Goal: Navigation & Orientation: Understand site structure

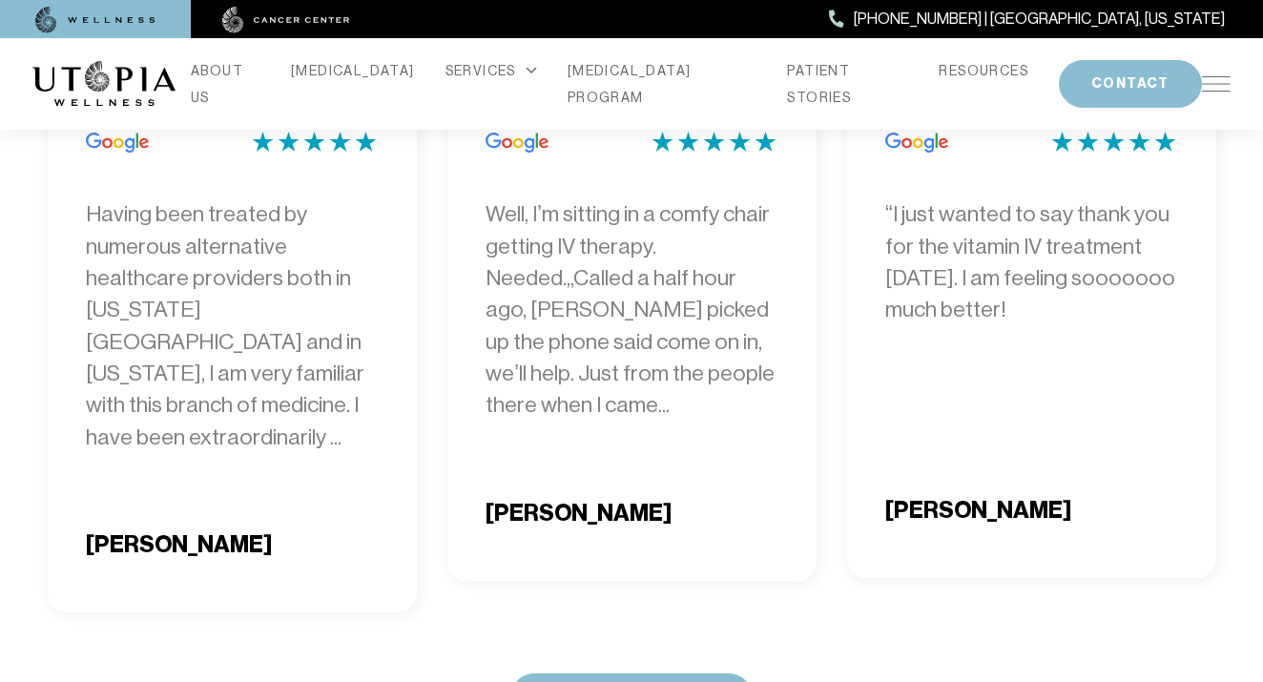
scroll to position [6388, 0]
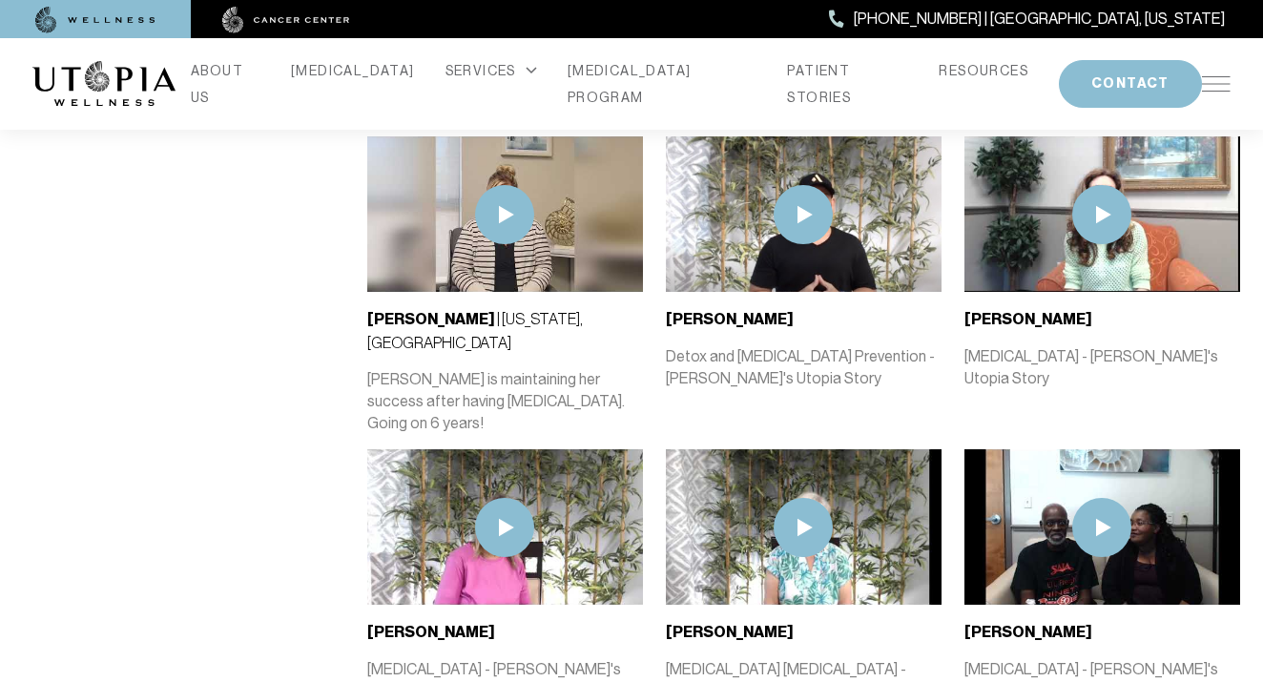
scroll to position [1307, 1]
click at [496, 185] on img at bounding box center [504, 214] width 59 height 59
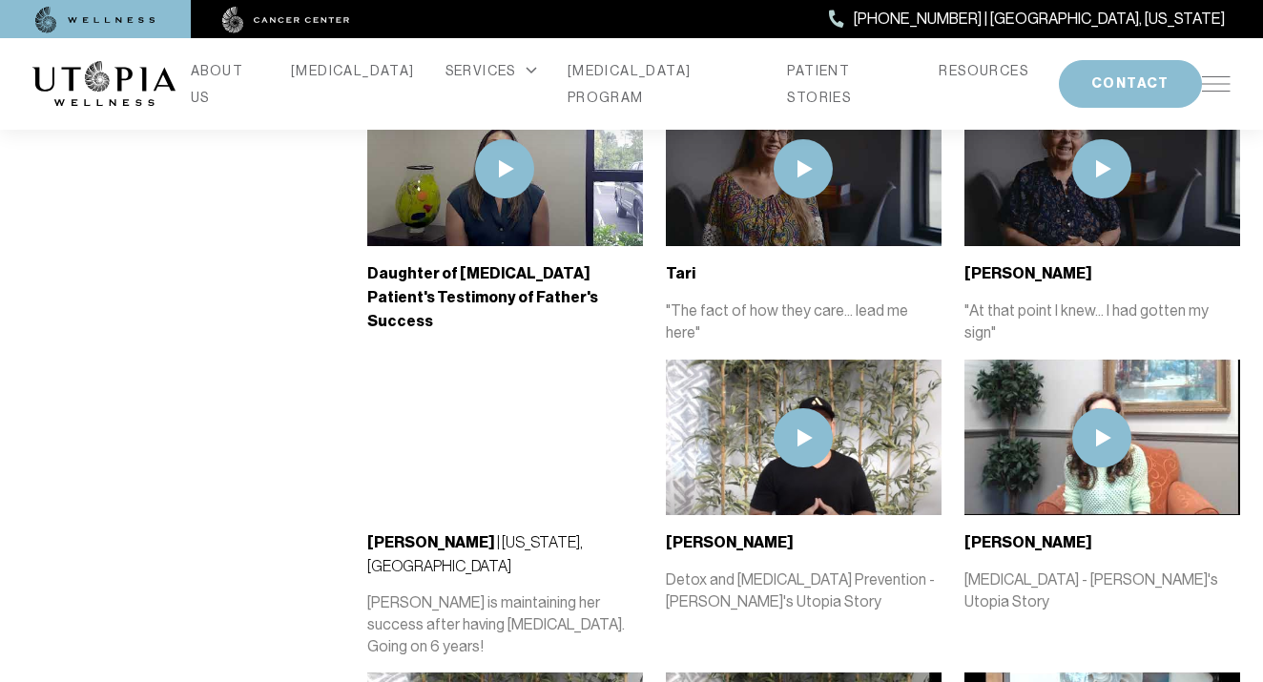
scroll to position [1082, 0]
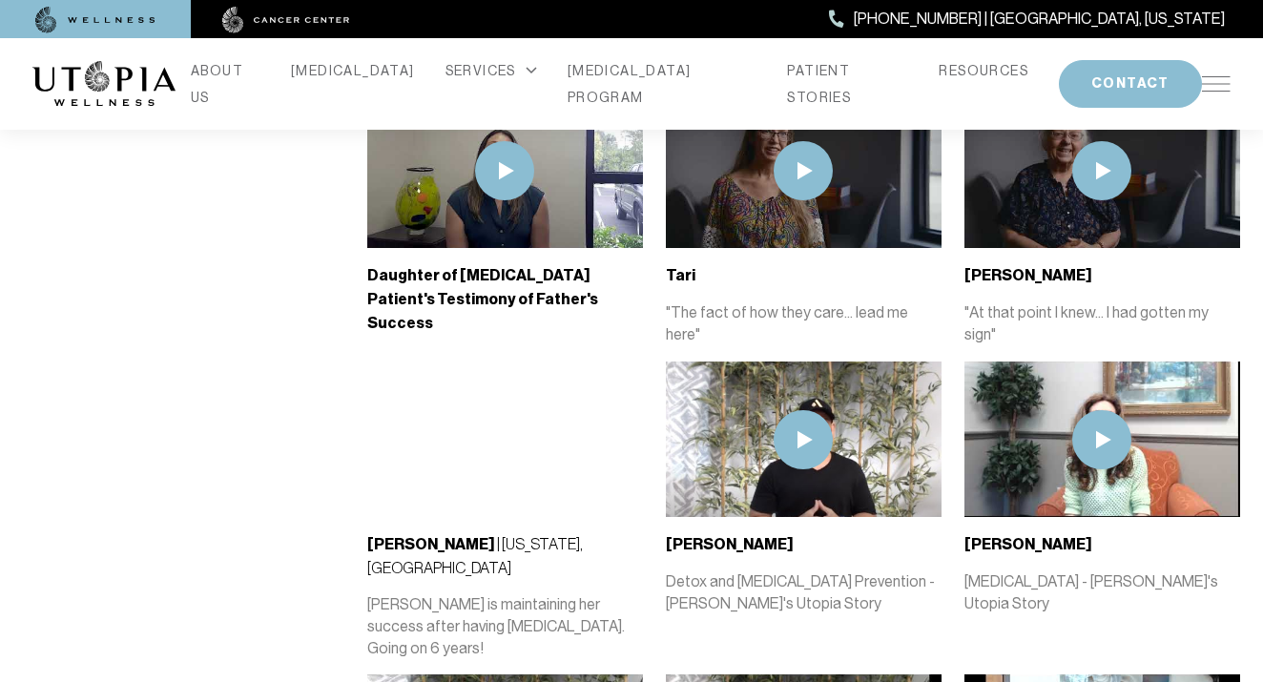
click at [1102, 410] on img at bounding box center [1101, 439] width 59 height 59
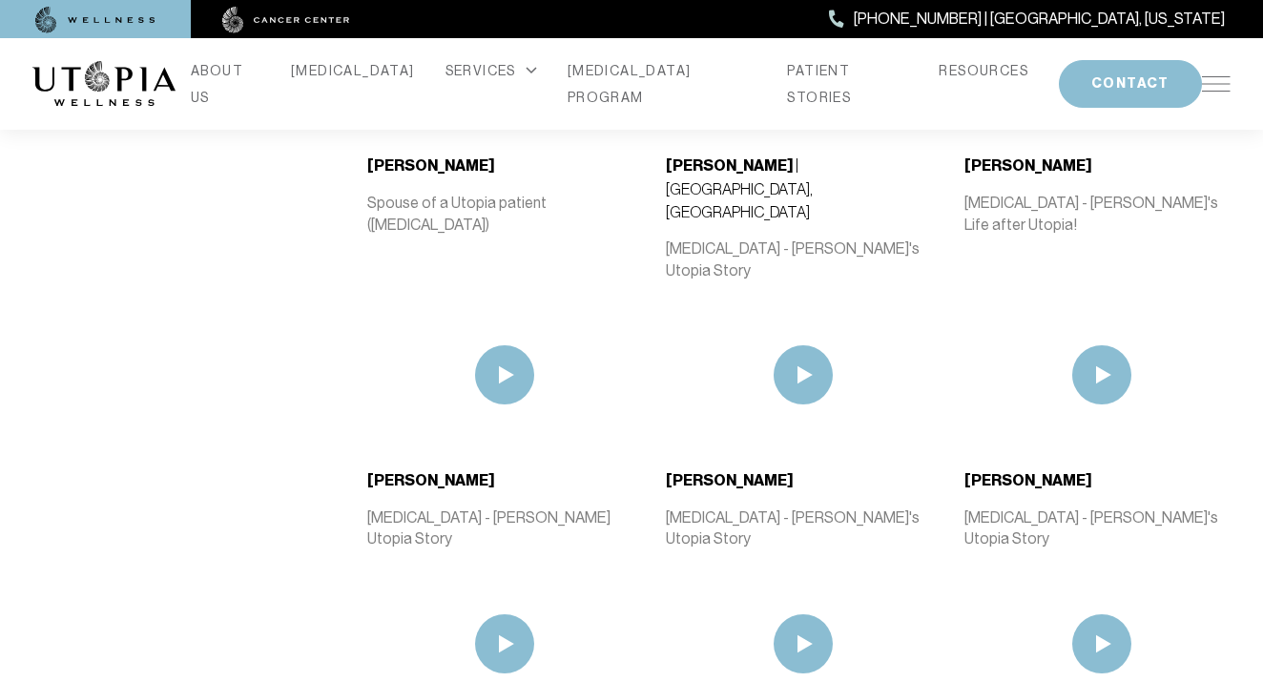
scroll to position [2054, 0]
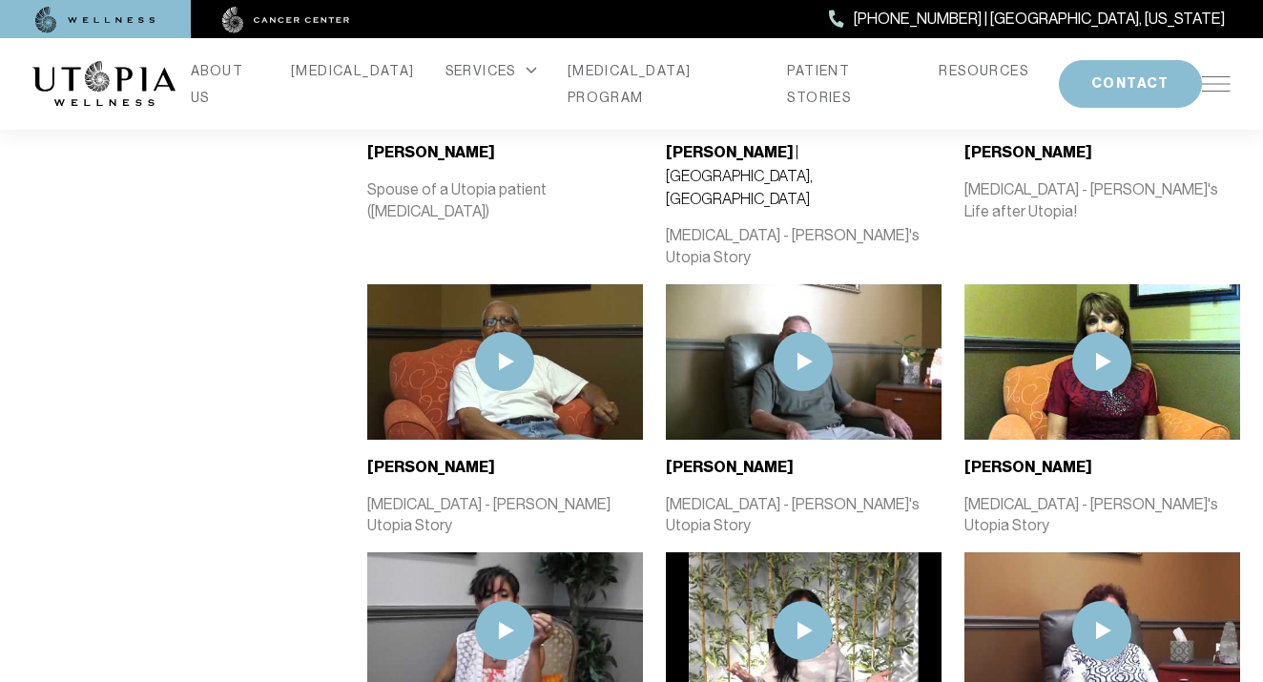
click at [1104, 332] on img at bounding box center [1101, 361] width 59 height 59
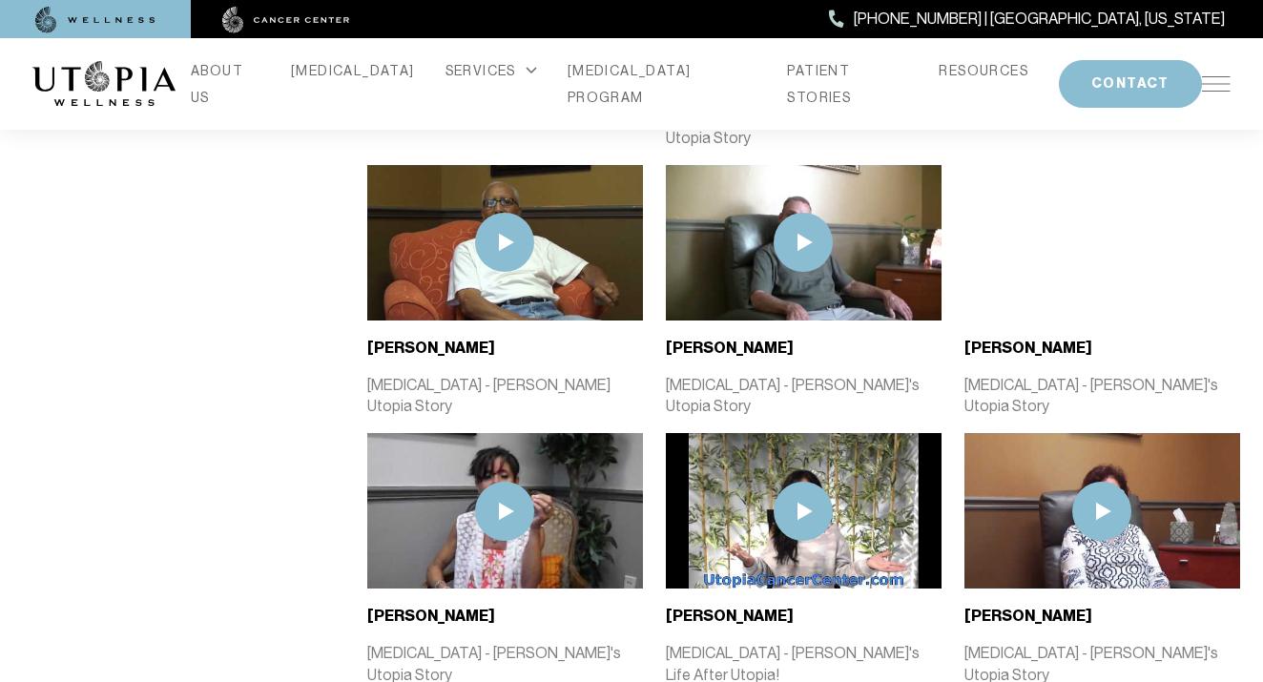
scroll to position [2181, 0]
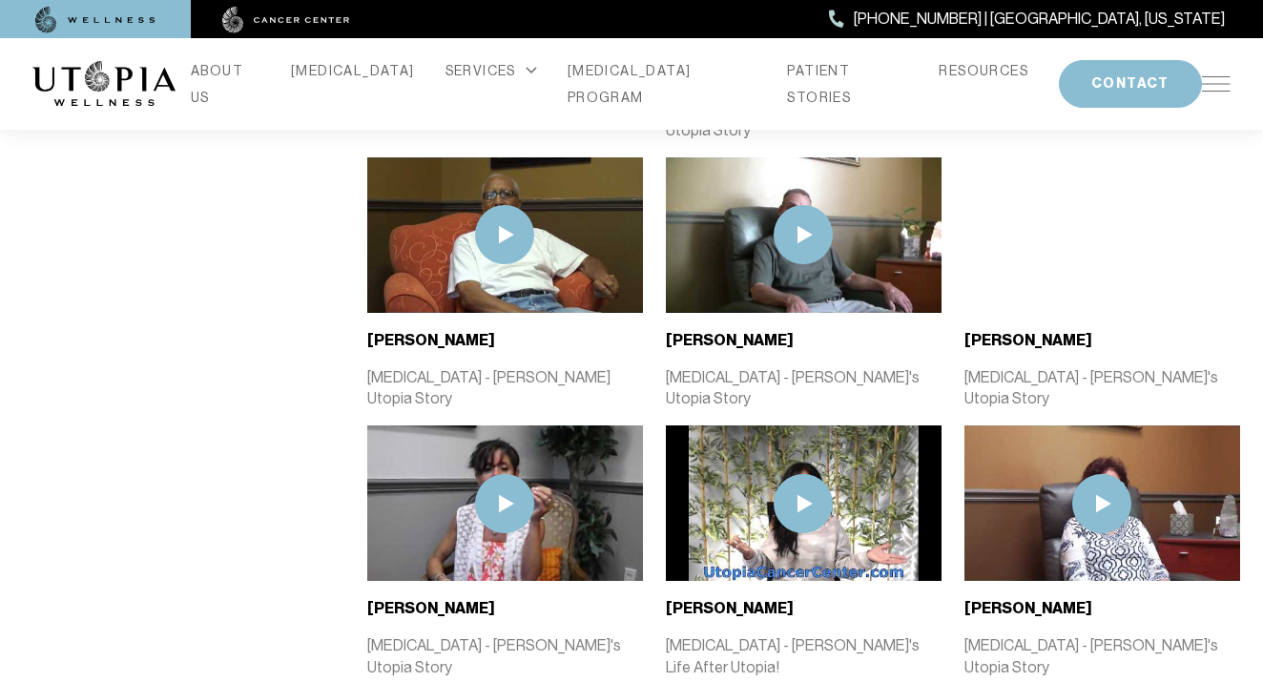
click at [1103, 474] on img at bounding box center [1101, 503] width 59 height 59
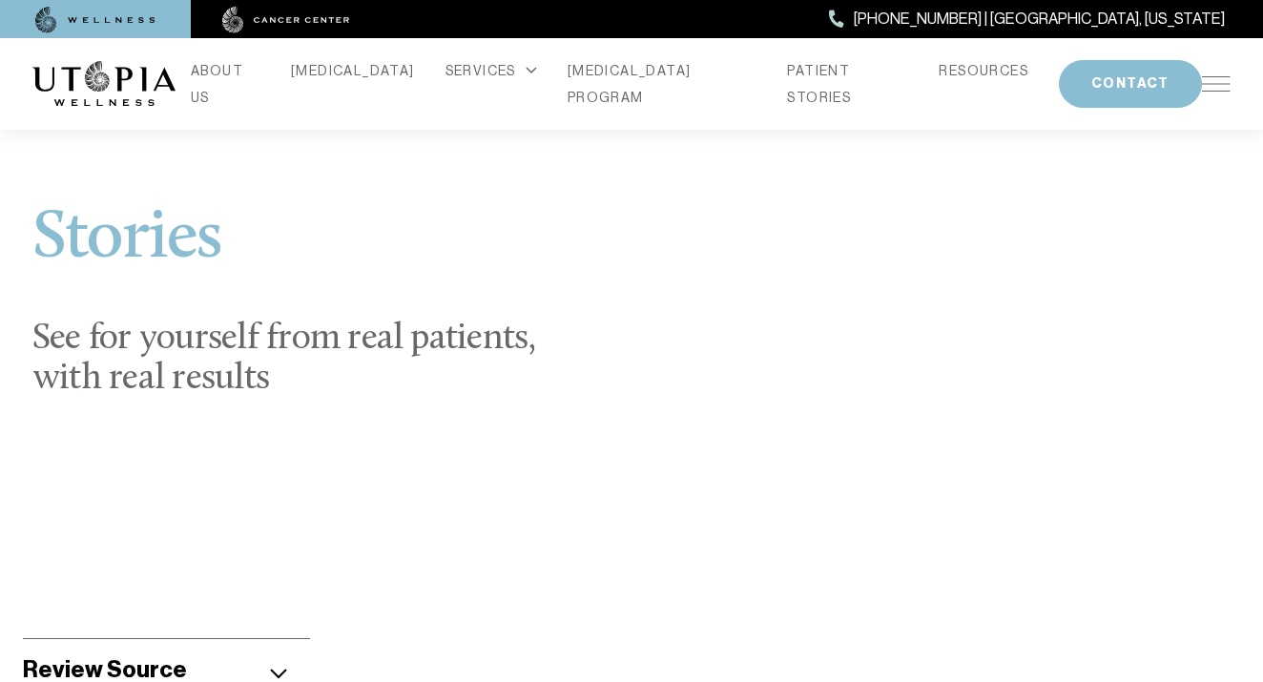
scroll to position [0, 0]
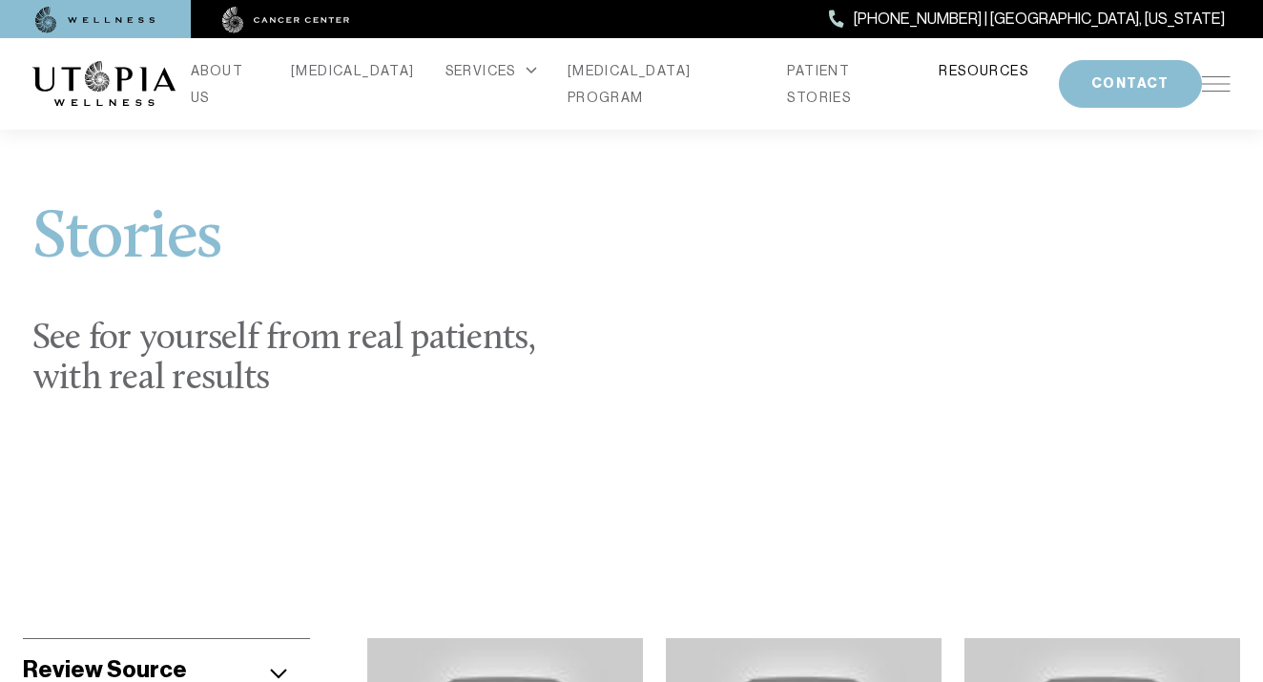
click at [939, 75] on link "RESOURCES" at bounding box center [984, 70] width 90 height 27
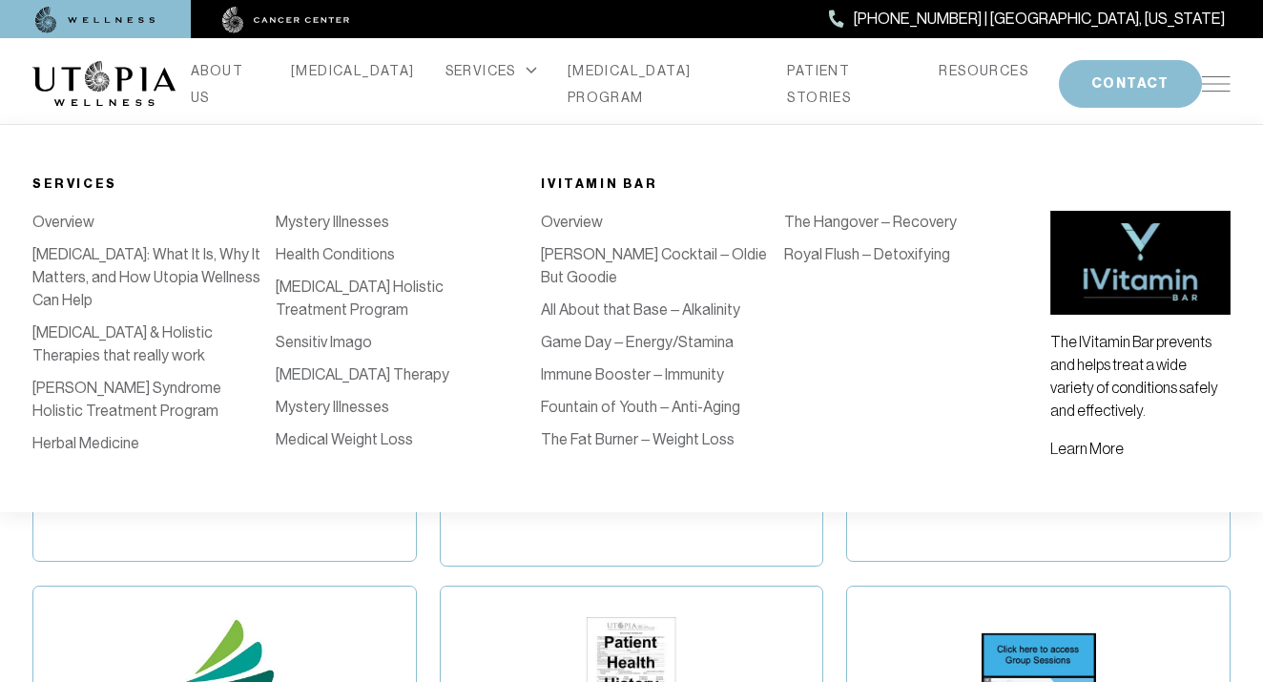
scroll to position [342, 0]
click at [589, 252] on link "[PERSON_NAME] Cocktail – Oldie But Goodie" at bounding box center [654, 265] width 226 height 41
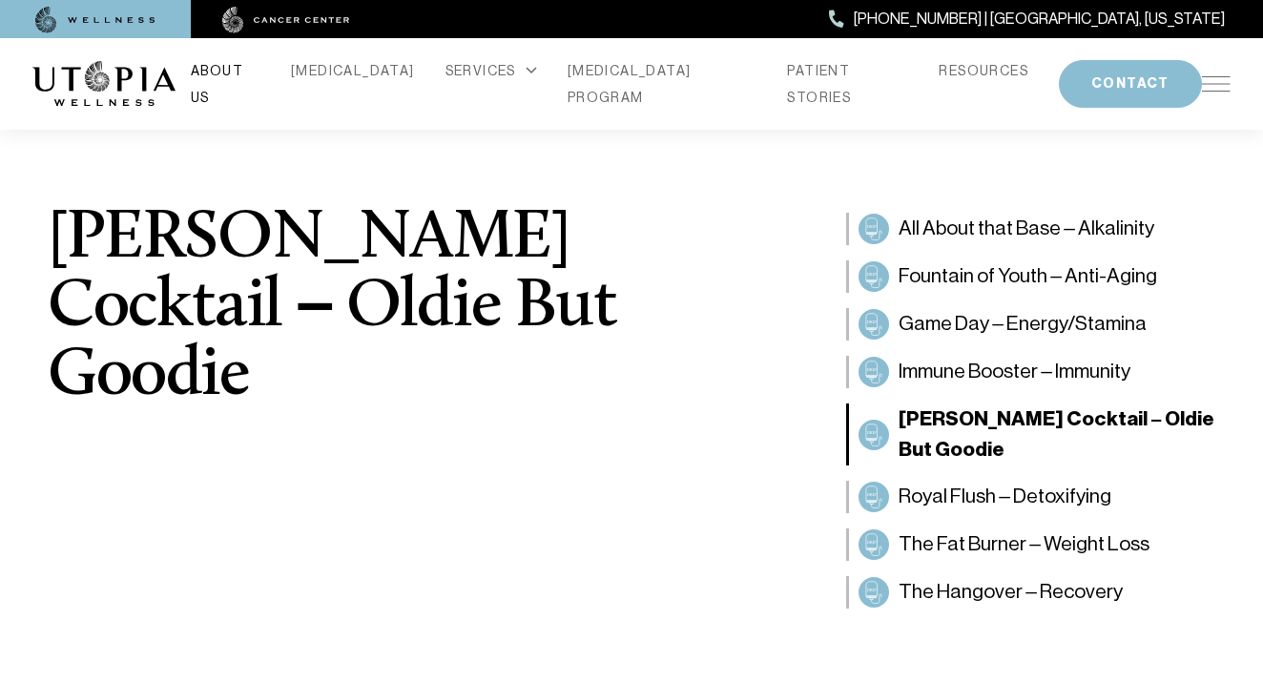
click at [260, 78] on link "ABOUT US" at bounding box center [226, 83] width 70 height 53
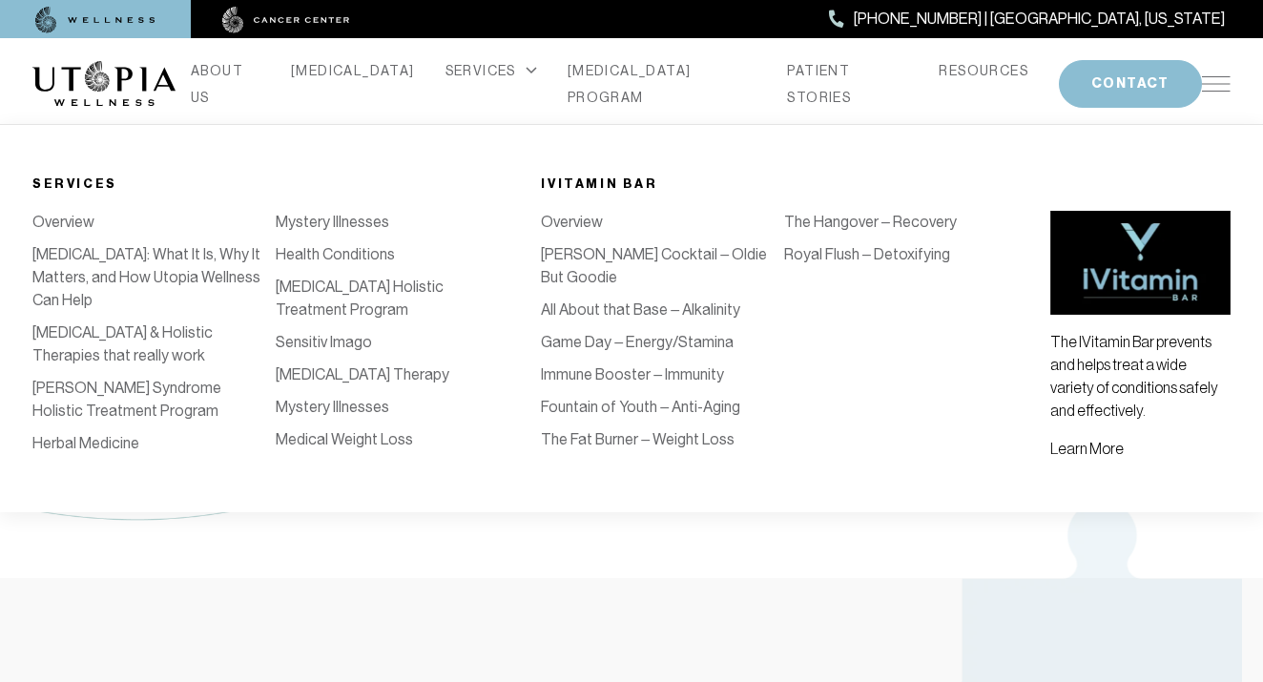
scroll to position [18, 0]
click at [619, 300] on link "All About that Base – Alkalinity" at bounding box center [640, 309] width 199 height 18
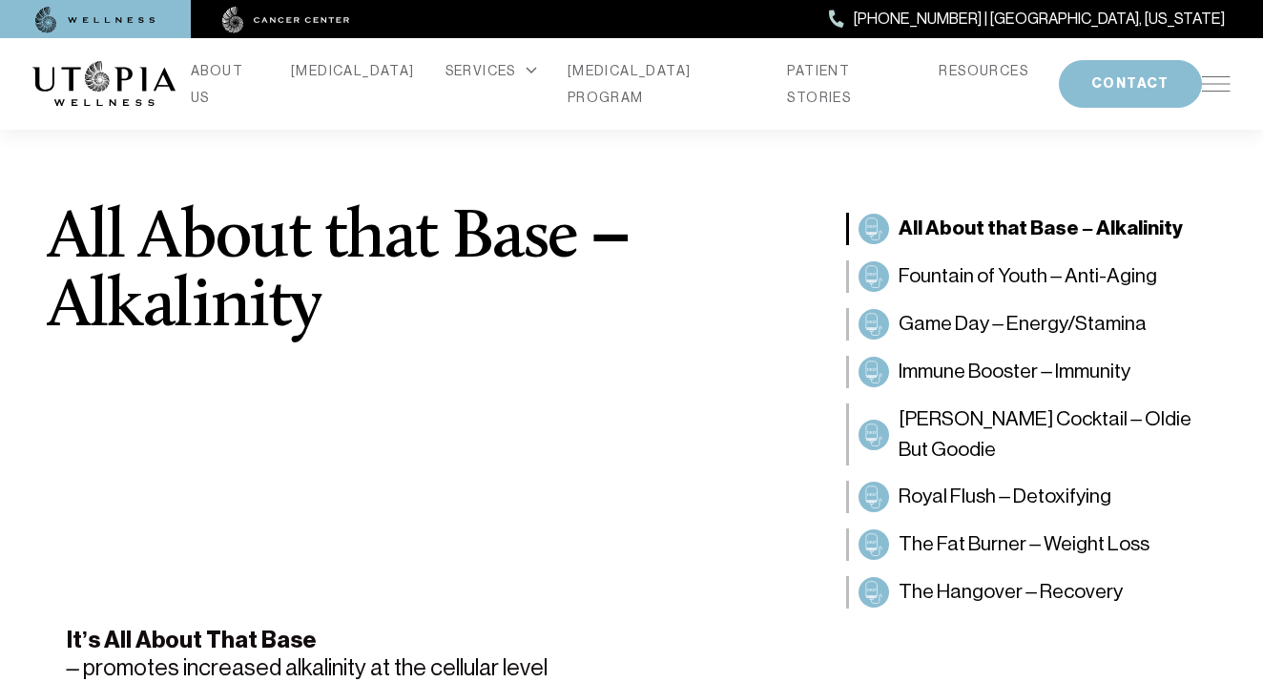
click at [1220, 76] on img at bounding box center [1216, 83] width 29 height 15
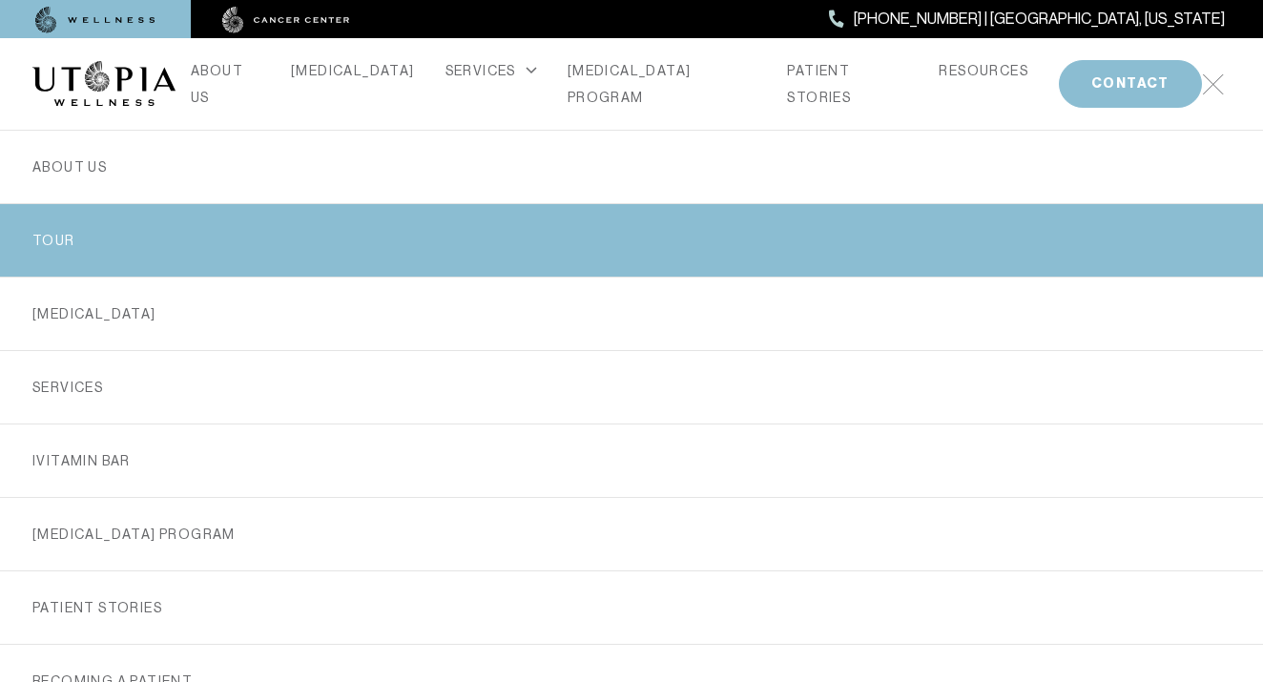
click at [53, 232] on link "TOUR" at bounding box center [631, 240] width 1198 height 72
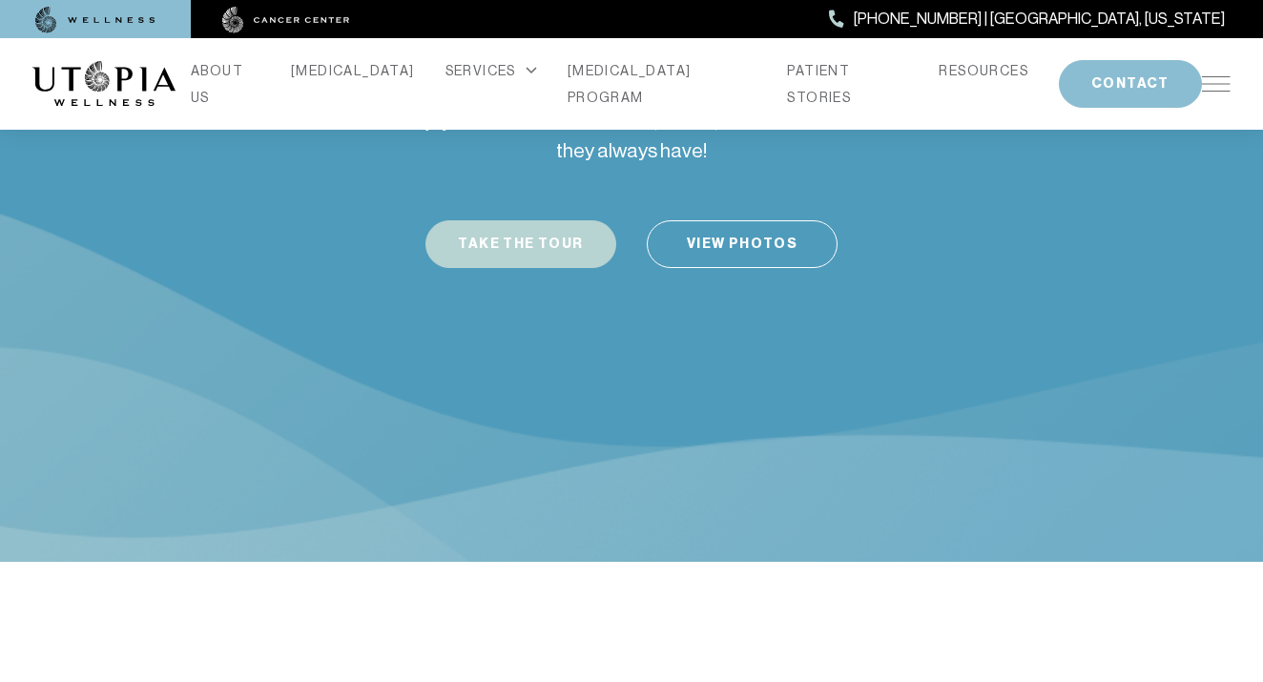
scroll to position [421, 0]
click at [537, 220] on button "Take the Tour" at bounding box center [520, 244] width 191 height 48
